Goal: Browse casually

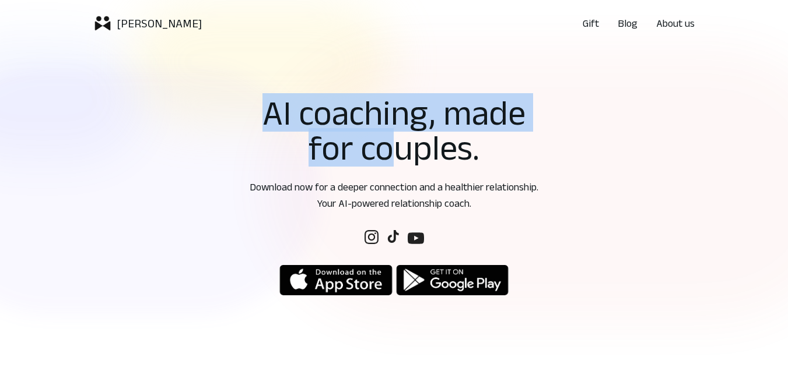
drag, startPoint x: 269, startPoint y: 118, endPoint x: 392, endPoint y: 135, distance: 123.7
click at [391, 134] on h1 "AI coaching, made for couples." at bounding box center [393, 130] width 313 height 70
click at [392, 139] on h1 "AI coaching, made for couples." at bounding box center [393, 130] width 313 height 70
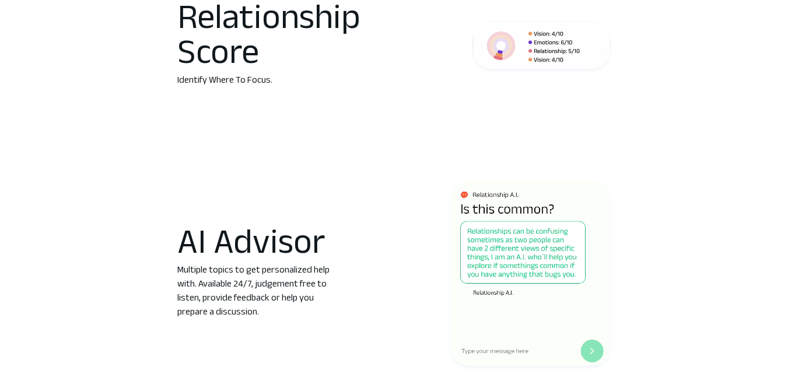
scroll to position [1013, 0]
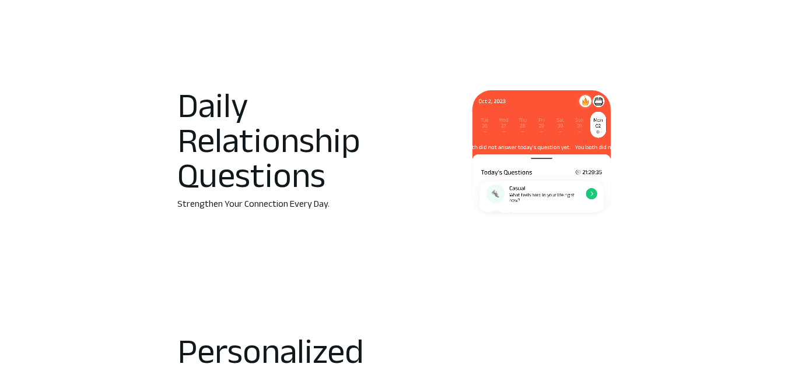
scroll to position [86, 0]
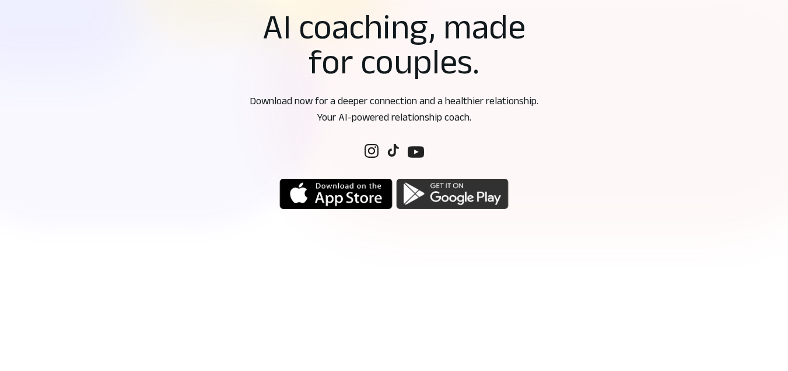
click at [415, 197] on img "button" at bounding box center [452, 194] width 113 height 33
